Goal: Entertainment & Leisure: Consume media (video, audio)

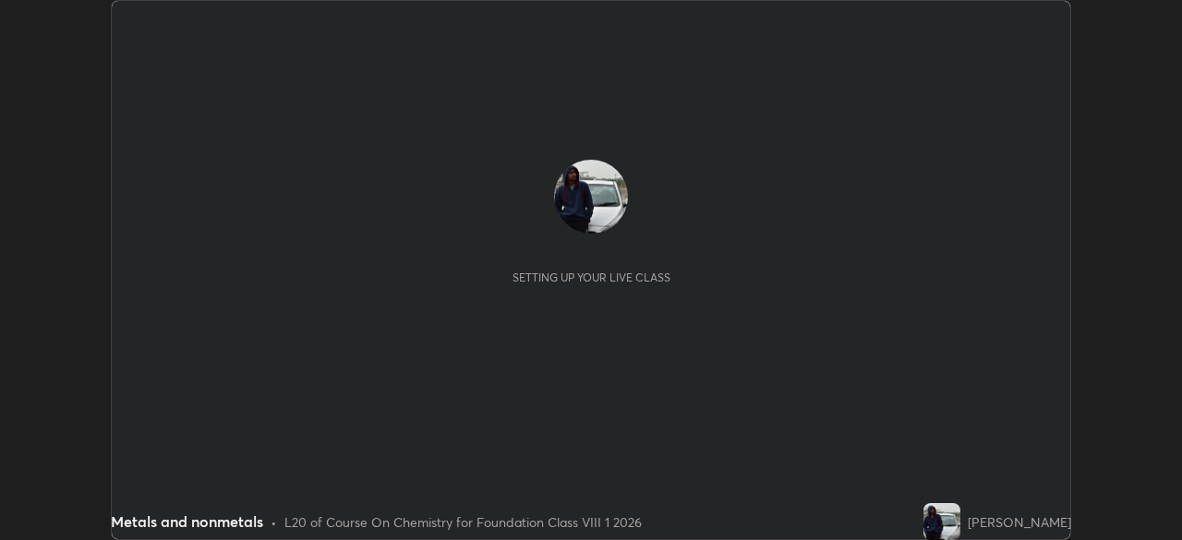
scroll to position [540, 1182]
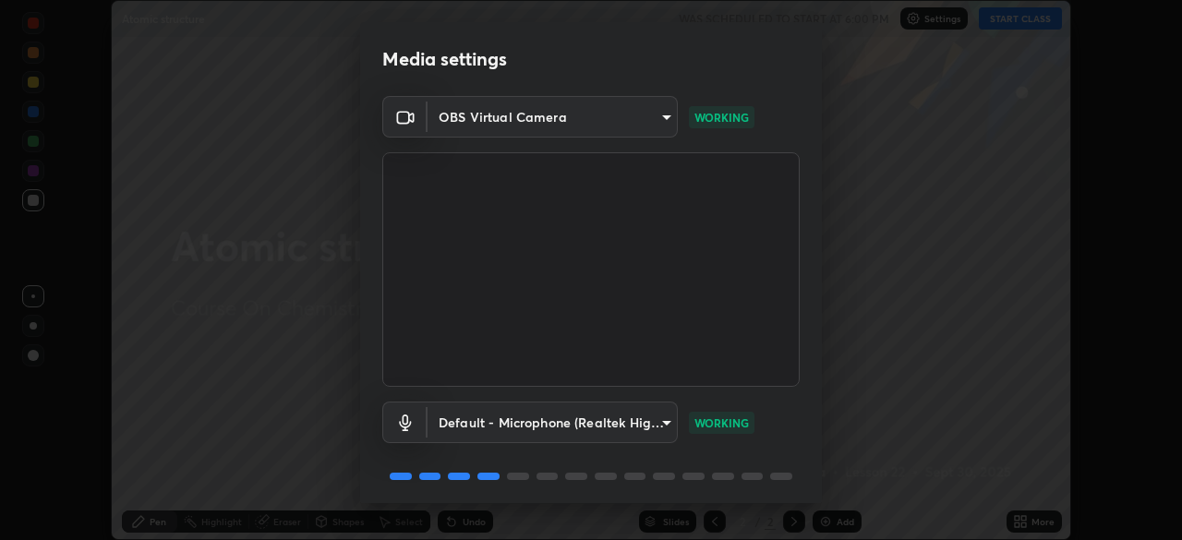
scroll to position [66, 0]
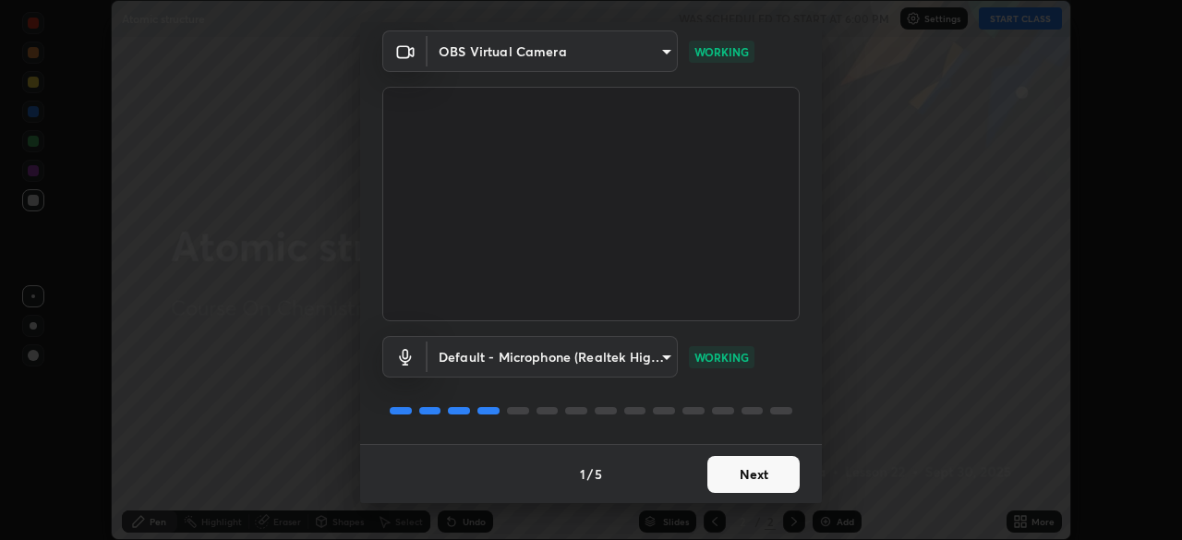
click at [757, 466] on button "Next" at bounding box center [754, 474] width 92 height 37
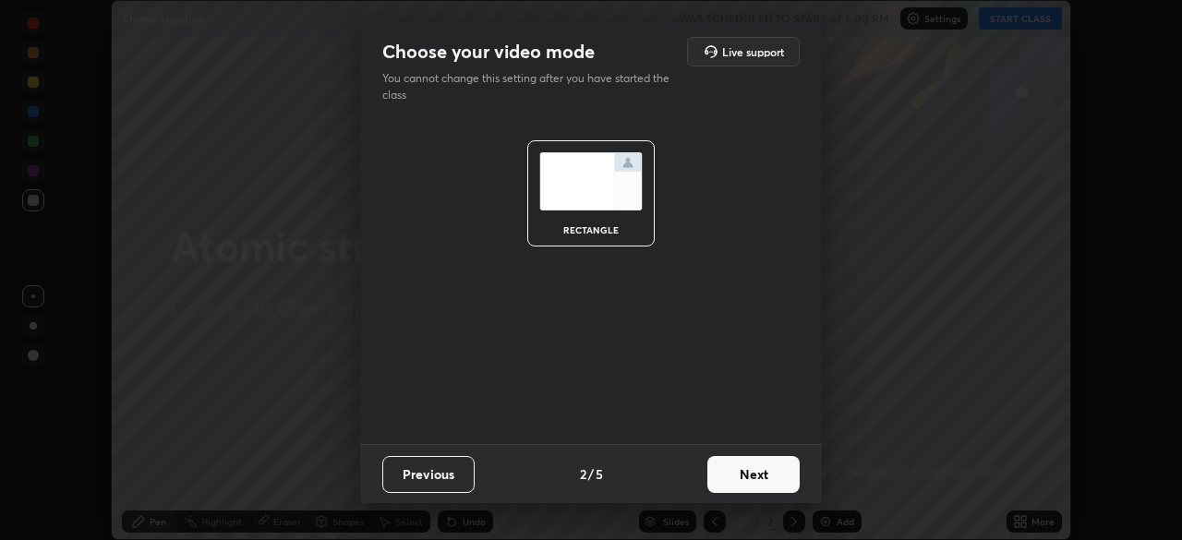
scroll to position [0, 0]
click at [767, 468] on button "Next" at bounding box center [754, 474] width 92 height 37
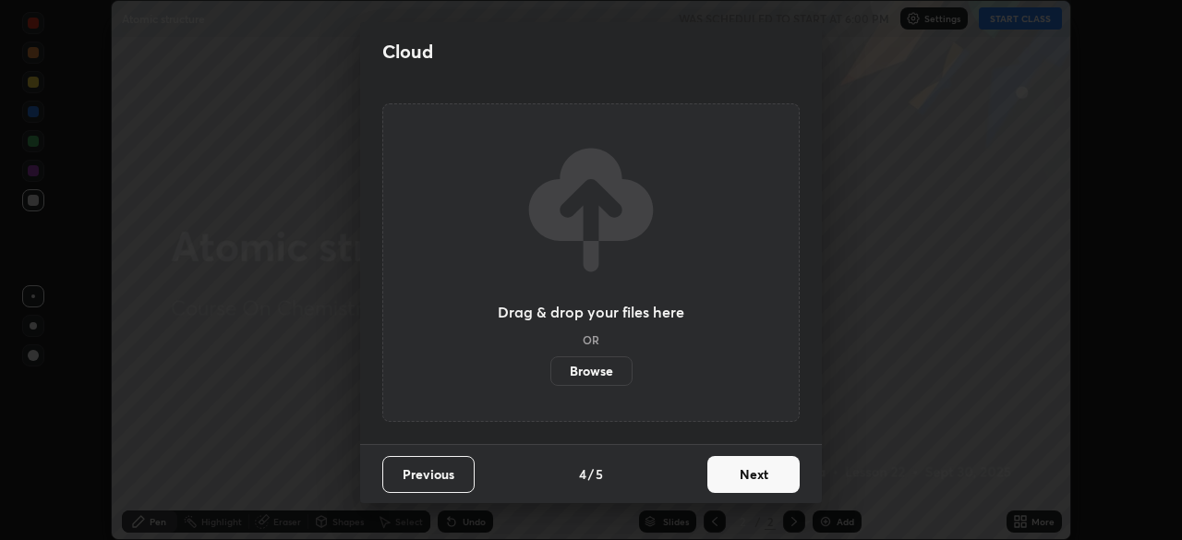
click at [787, 483] on button "Next" at bounding box center [754, 474] width 92 height 37
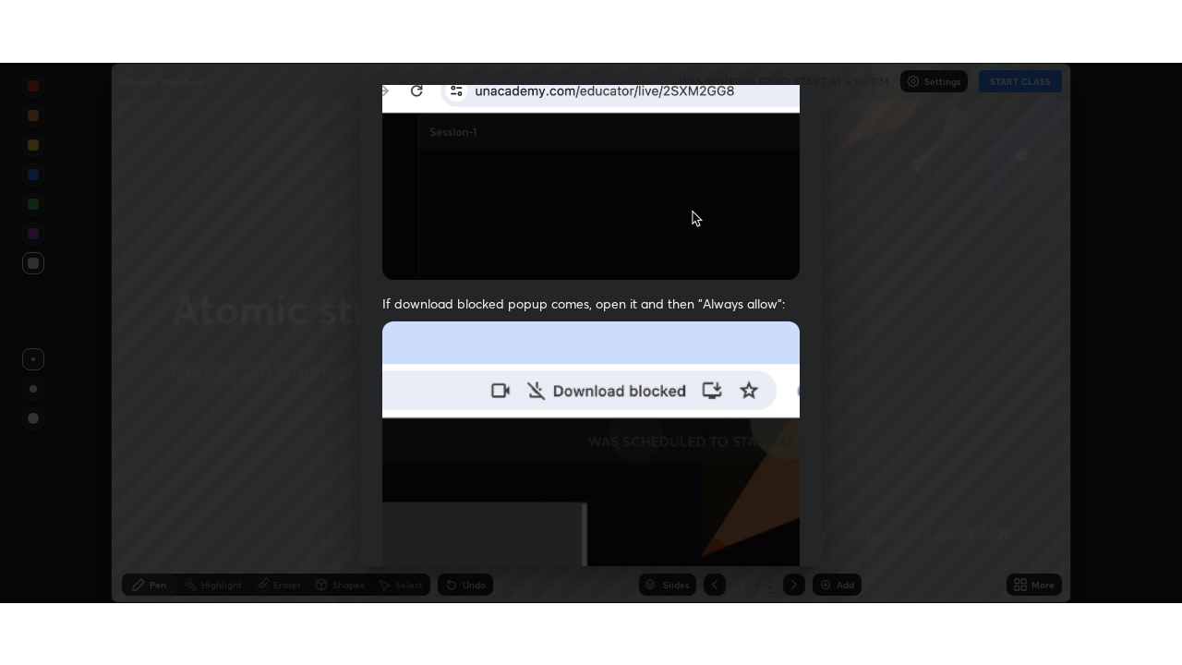
scroll to position [442, 0]
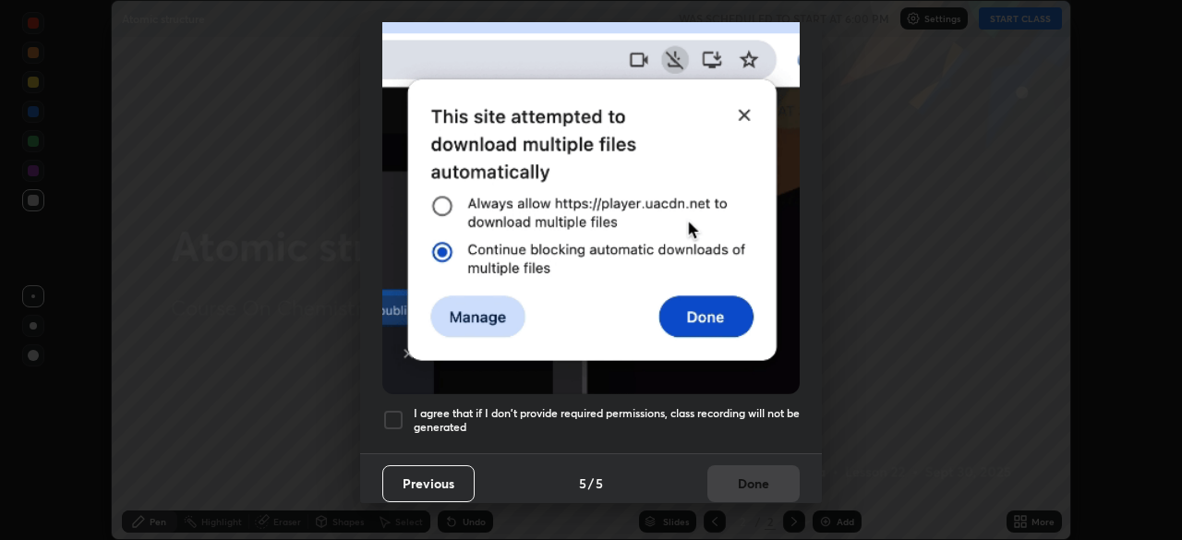
click at [745, 395] on div "Allow "Download multiple files" if prompted: If download blocked popup comes, o…" at bounding box center [591, 65] width 462 height 778
click at [757, 471] on div "Previous 5 / 5 Done" at bounding box center [591, 483] width 462 height 59
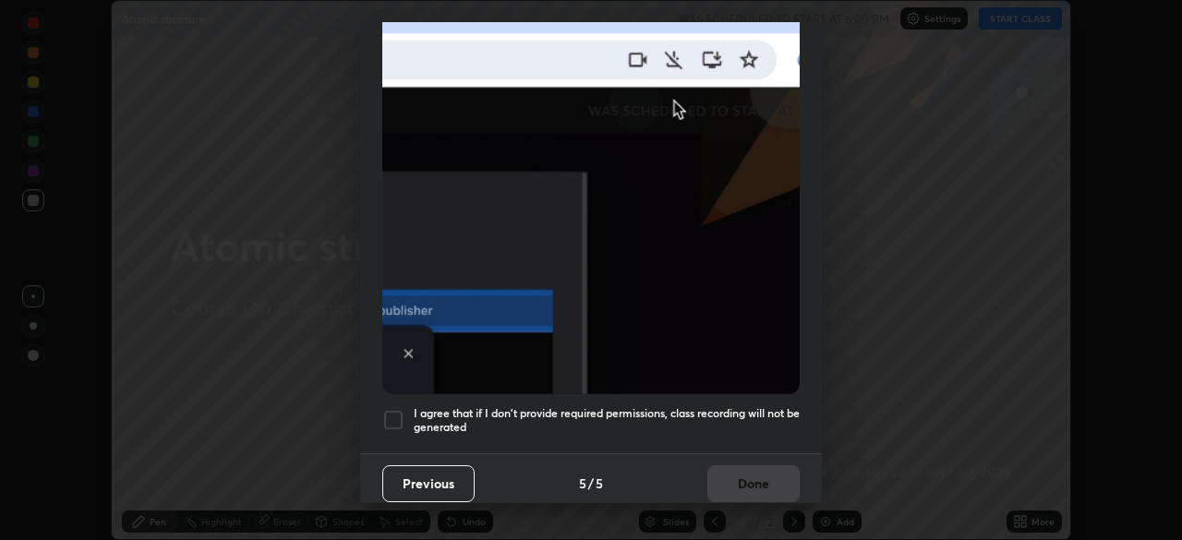
click at [769, 406] on h5 "I agree that if I don't provide required permissions, class recording will not …" at bounding box center [607, 420] width 386 height 29
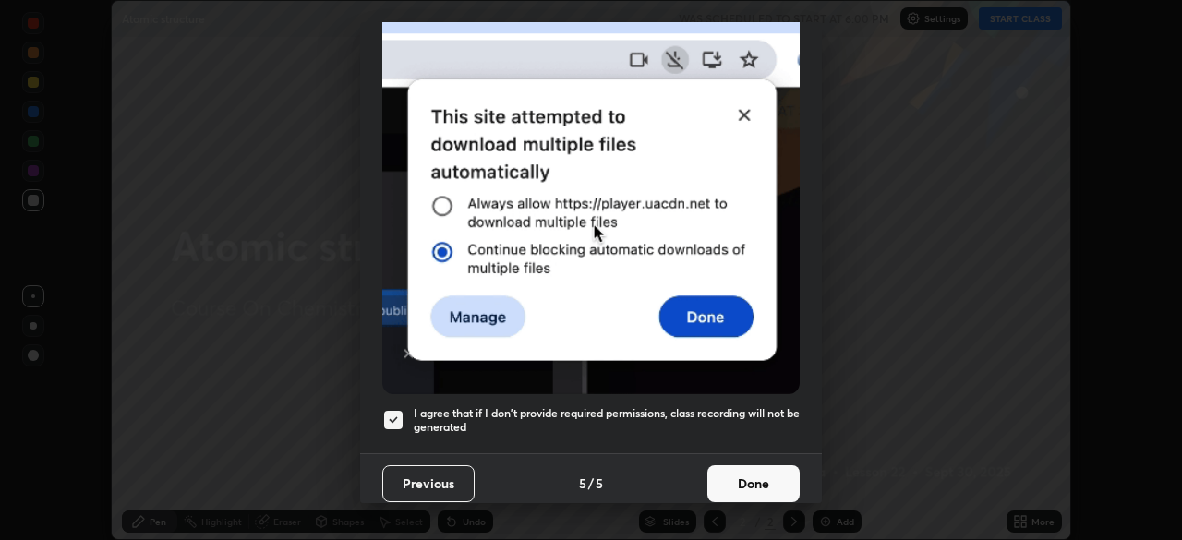
click at [762, 466] on button "Done" at bounding box center [754, 484] width 92 height 37
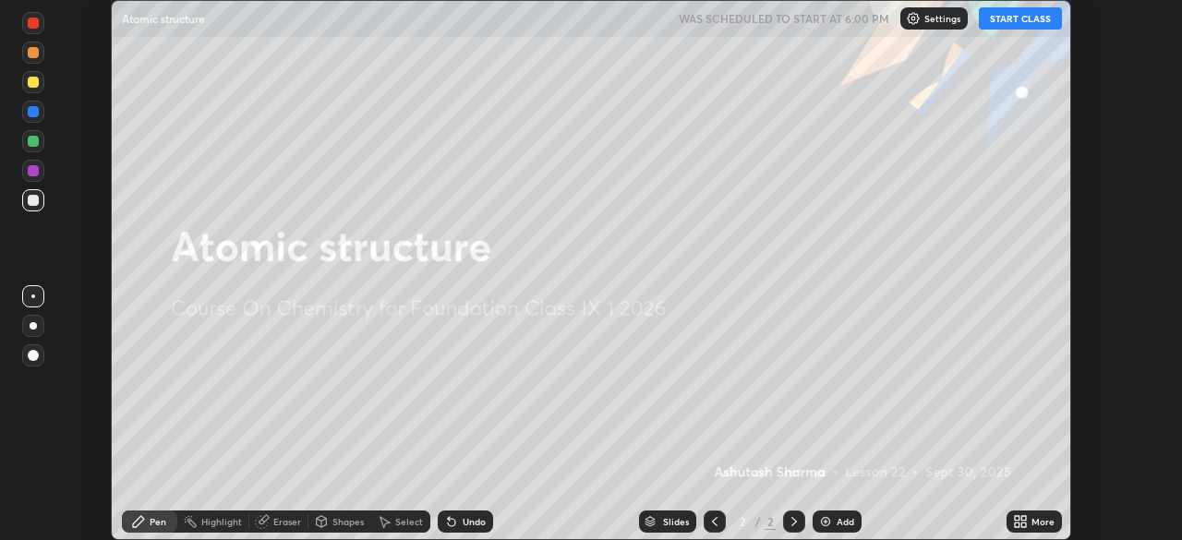
click at [1024, 518] on icon at bounding box center [1024, 518] width 5 height 5
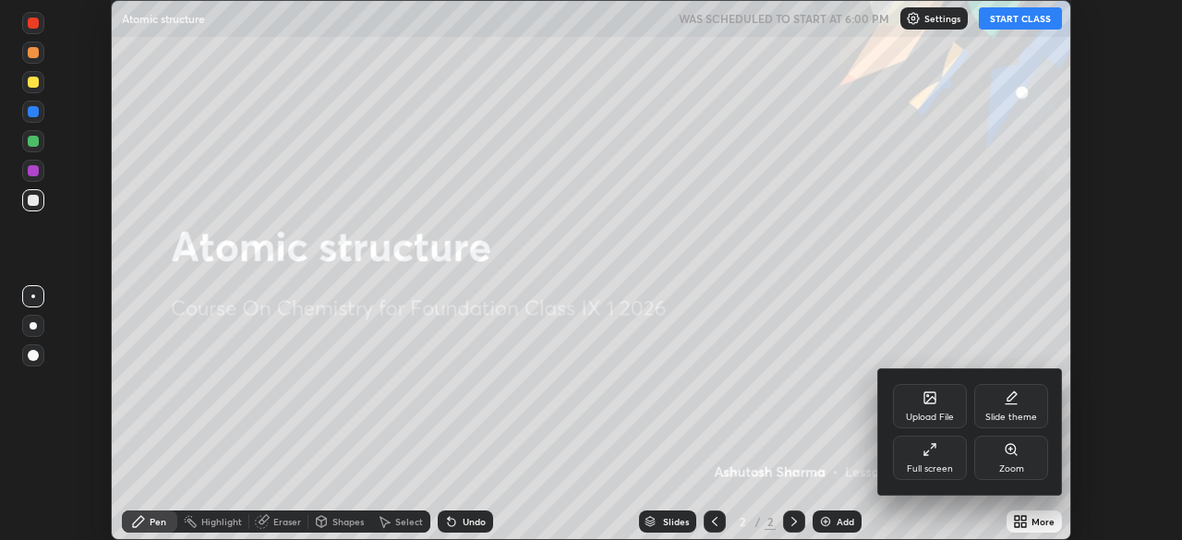
click at [958, 460] on div "Full screen" at bounding box center [930, 458] width 74 height 44
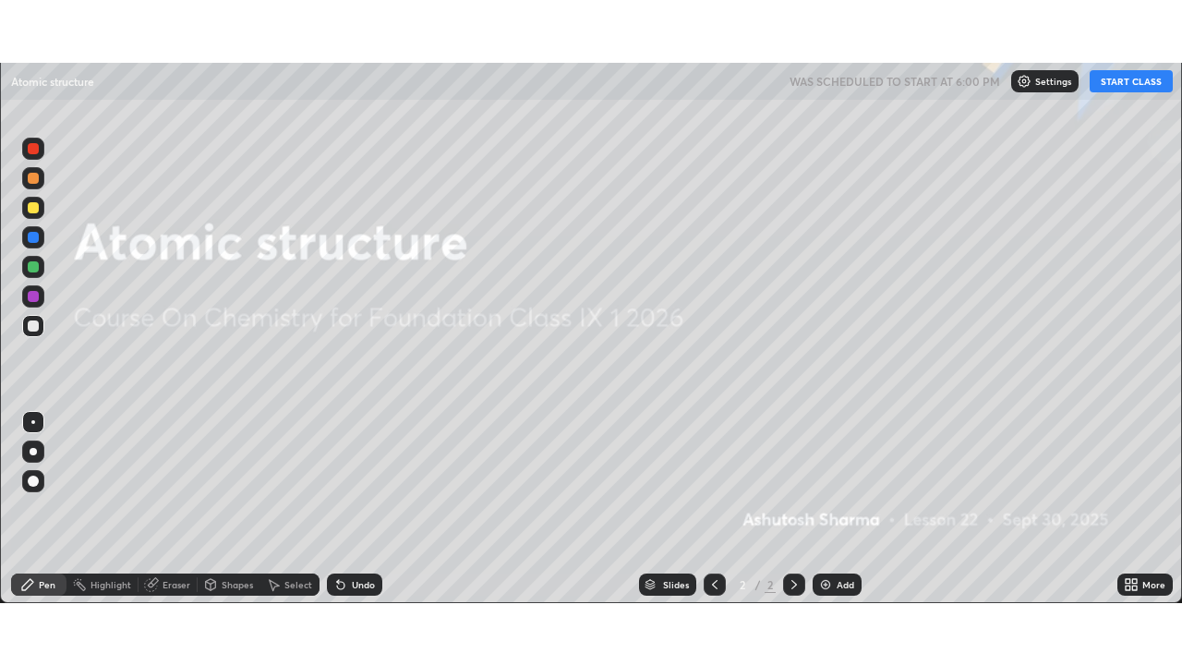
scroll to position [665, 1182]
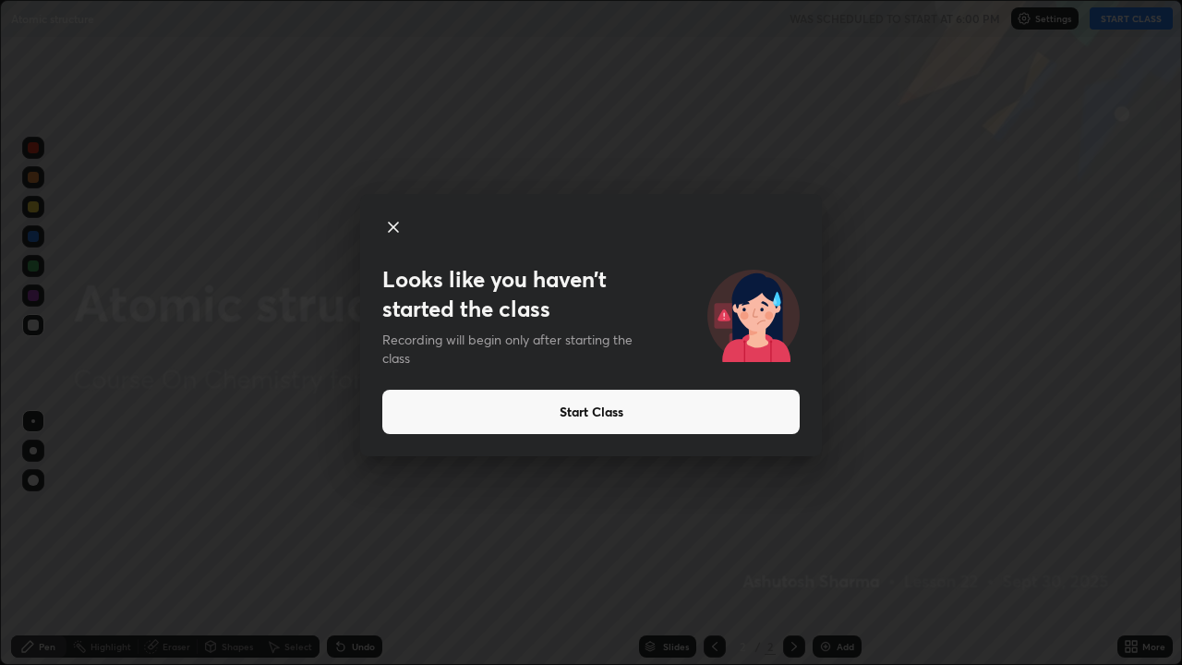
click at [665, 418] on button "Start Class" at bounding box center [591, 412] width 418 height 44
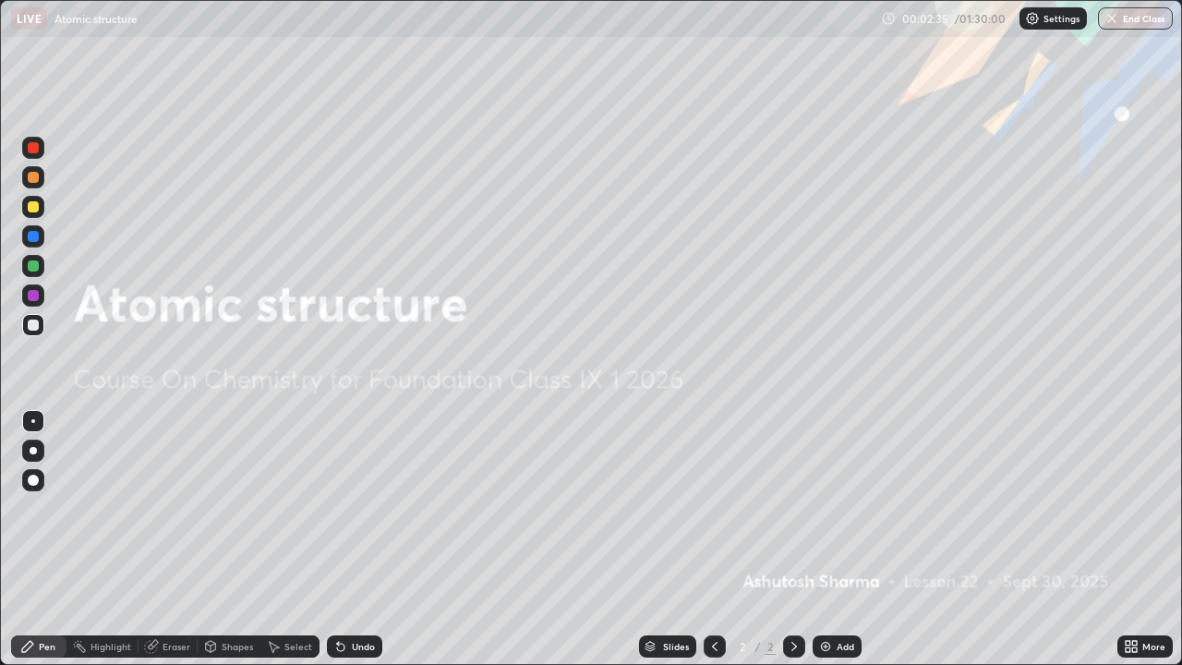
click at [843, 539] on div "Add" at bounding box center [846, 646] width 18 height 9
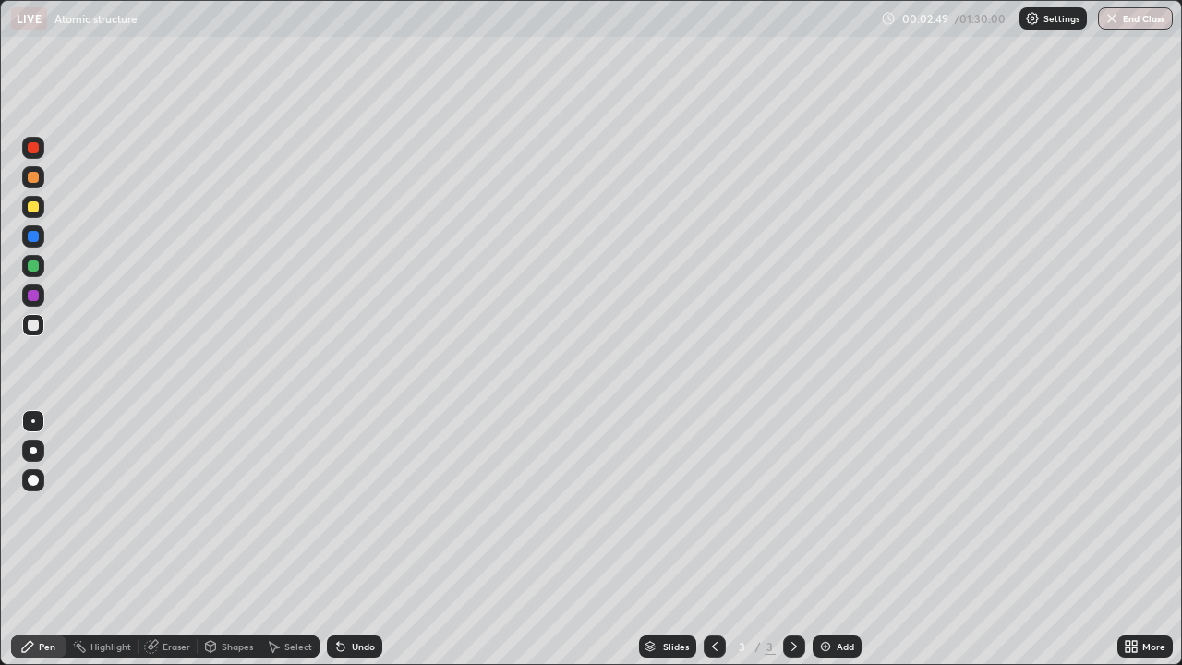
click at [37, 271] on div at bounding box center [33, 266] width 22 height 22
click at [33, 451] on div at bounding box center [33, 450] width 7 height 7
click at [37, 208] on div at bounding box center [33, 206] width 11 height 11
click at [355, 539] on div "Undo" at bounding box center [363, 646] width 23 height 9
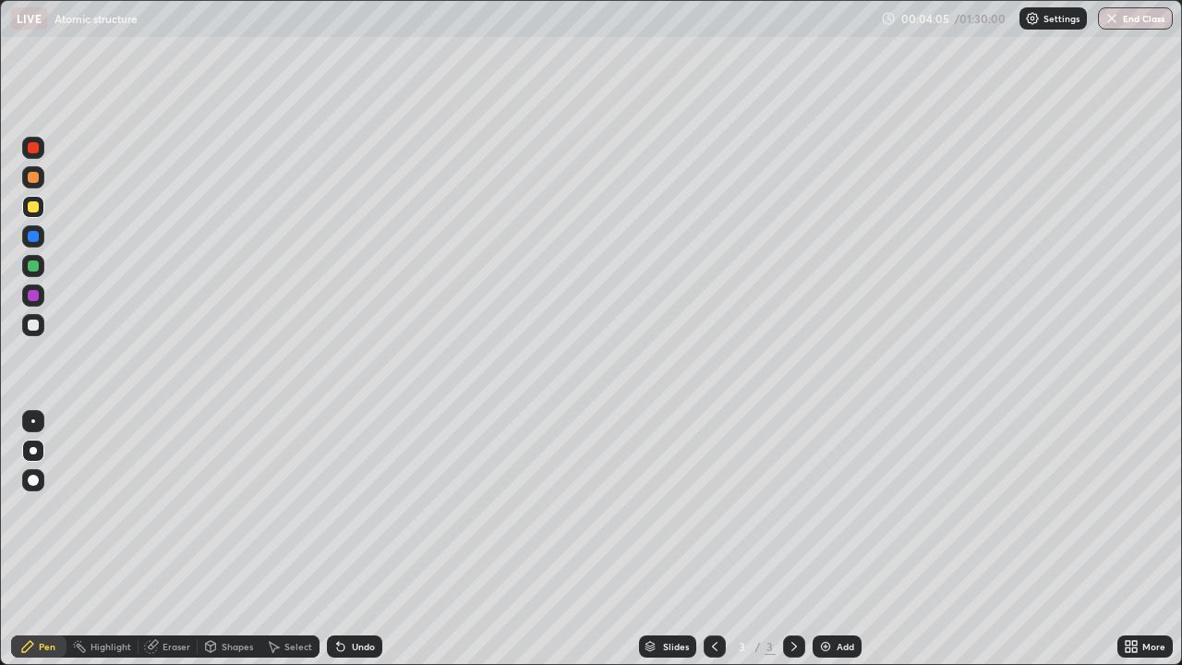
click at [355, 539] on div "Undo" at bounding box center [363, 646] width 23 height 9
click at [36, 264] on div at bounding box center [33, 265] width 11 height 11
click at [34, 325] on div at bounding box center [33, 325] width 11 height 11
click at [830, 539] on img at bounding box center [825, 646] width 15 height 15
click at [36, 268] on div at bounding box center [33, 265] width 11 height 11
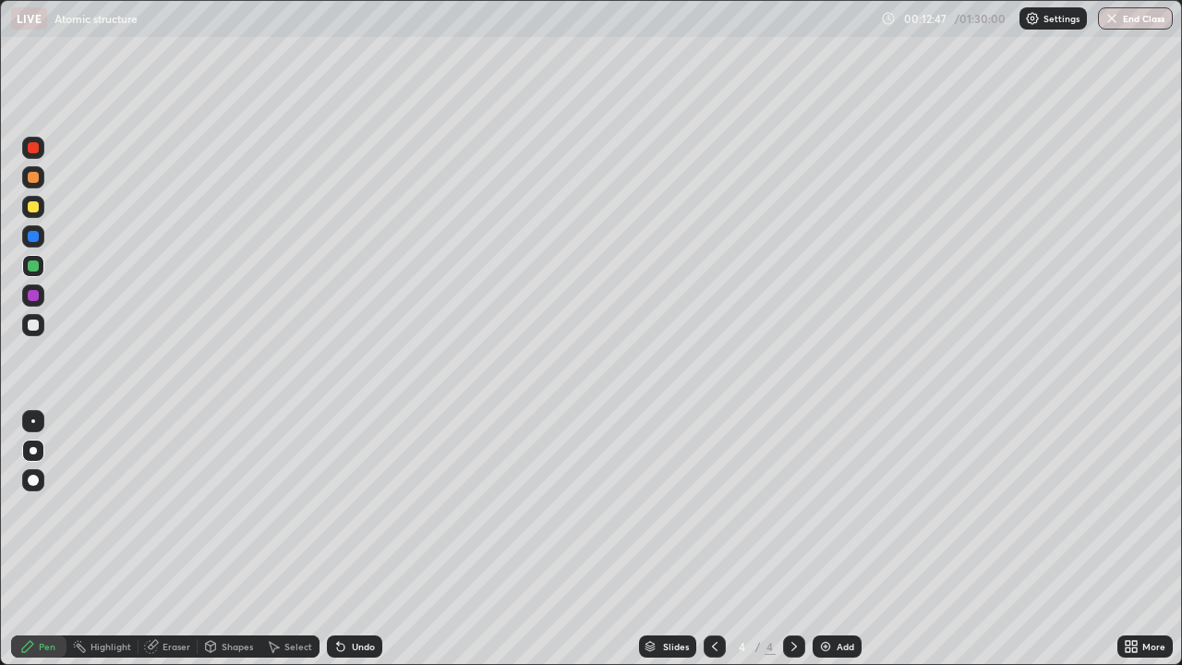
click at [34, 327] on div at bounding box center [33, 325] width 11 height 11
click at [843, 539] on div "Add" at bounding box center [837, 647] width 49 height 22
click at [32, 180] on div at bounding box center [33, 177] width 11 height 11
click at [353, 539] on div "Undo" at bounding box center [363, 646] width 23 height 9
click at [359, 539] on div "Undo" at bounding box center [363, 646] width 23 height 9
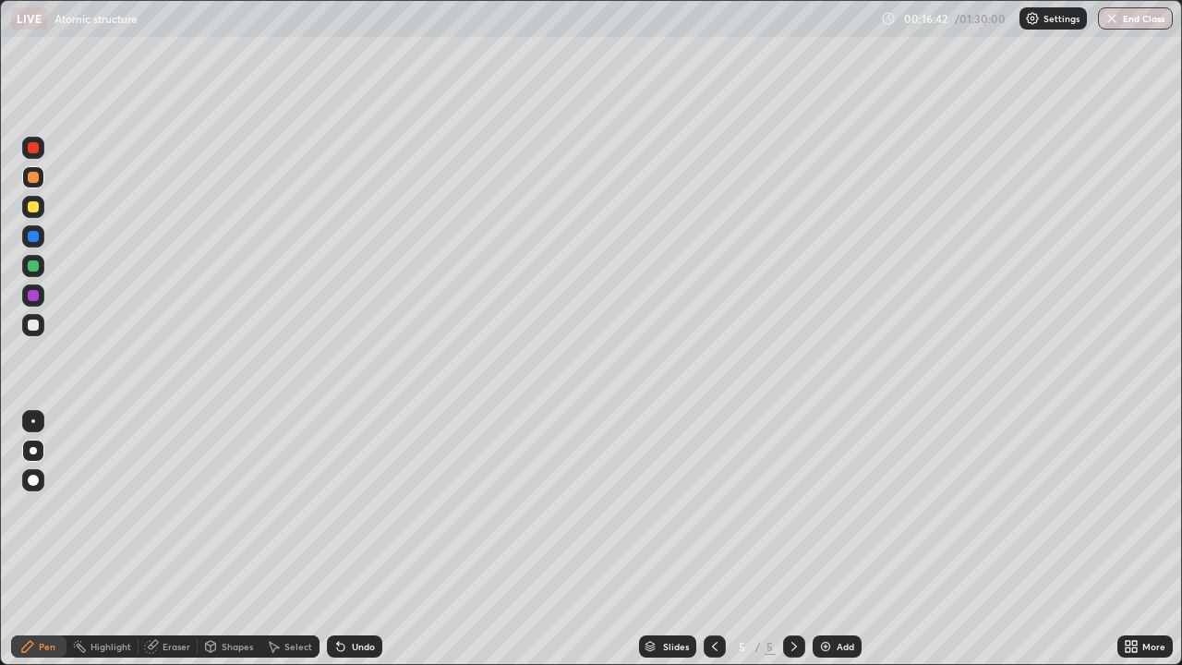
click at [359, 539] on div "Undo" at bounding box center [363, 646] width 23 height 9
click at [36, 209] on div at bounding box center [33, 206] width 11 height 11
click at [832, 539] on div "Add" at bounding box center [837, 647] width 49 height 22
click at [38, 268] on div at bounding box center [33, 265] width 11 height 11
click at [843, 539] on div "Add" at bounding box center [846, 646] width 18 height 9
